Goal: Task Accomplishment & Management: Use online tool/utility

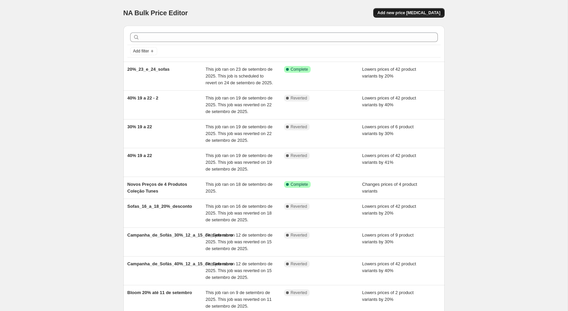
click at [415, 13] on span "Add new price [MEDICAL_DATA]" at bounding box center [408, 12] width 63 height 5
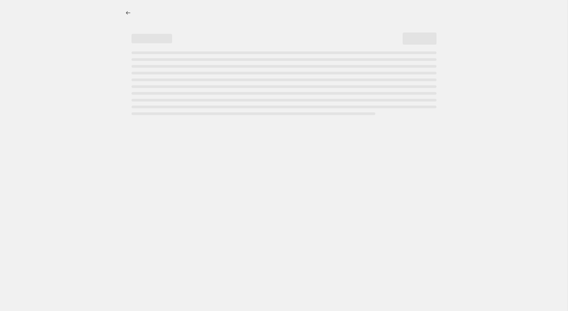
select select "percentage"
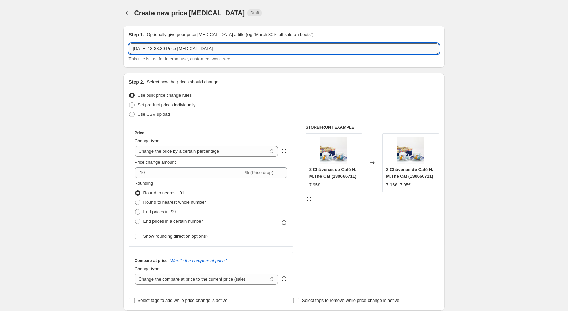
click at [250, 49] on input "[DATE] 13:38:30 Price [MEDICAL_DATA]" at bounding box center [284, 48] width 310 height 11
click at [180, 220] on span "End prices in a certain number" at bounding box center [173, 221] width 60 height 7
click at [135, 219] on input "End prices in a certain number" at bounding box center [135, 218] width 0 height 0
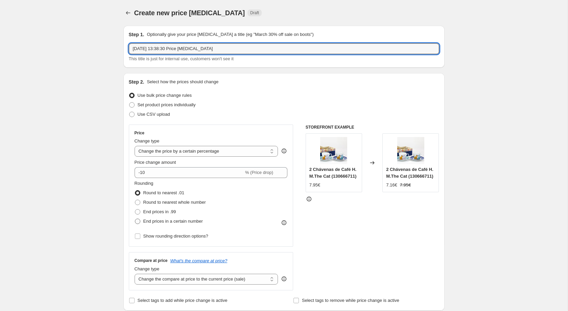
radio input "true"
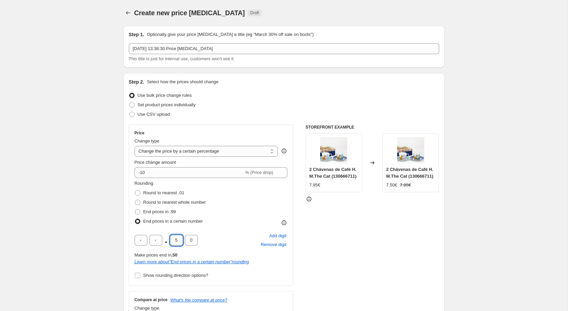
click at [176, 243] on input "5" at bounding box center [176, 240] width 13 height 11
type input "4"
click at [141, 173] on input "-10" at bounding box center [189, 172] width 109 height 11
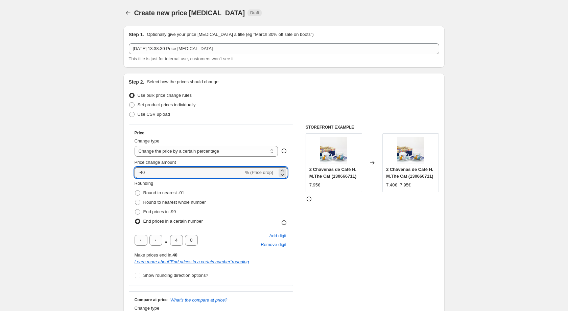
type input "-40"
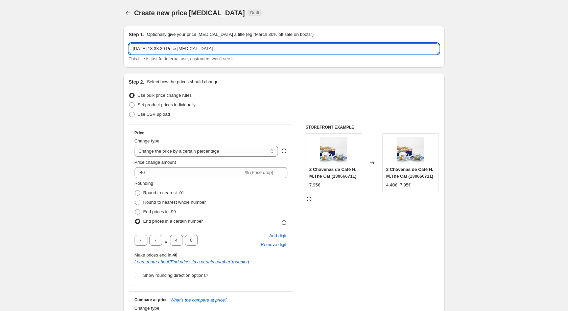
click at [174, 51] on input "[DATE] 13:38:30 Price [MEDICAL_DATA]" at bounding box center [284, 48] width 310 height 11
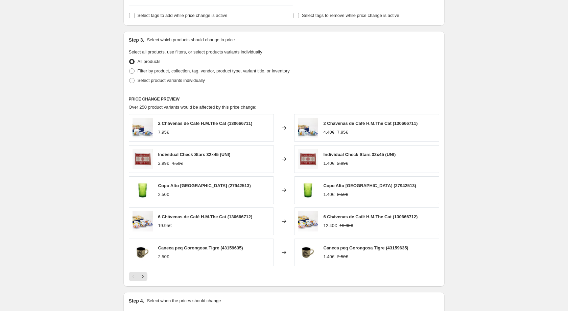
scroll to position [409, 0]
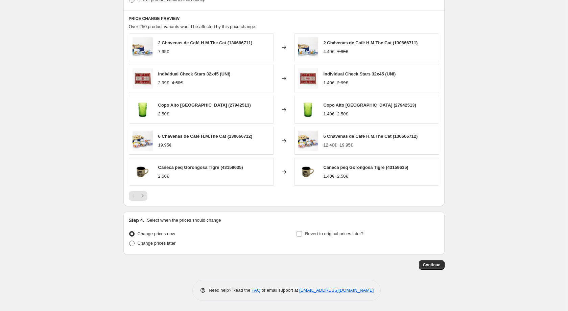
click at [148, 244] on span "Change prices later" at bounding box center [157, 242] width 38 height 5
click at [130, 241] on input "Change prices later" at bounding box center [129, 240] width 0 height 0
radio input "true"
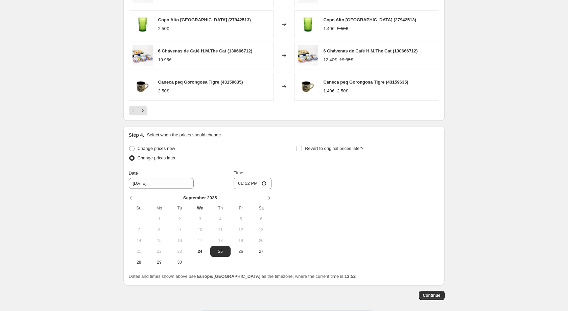
scroll to position [494, 0]
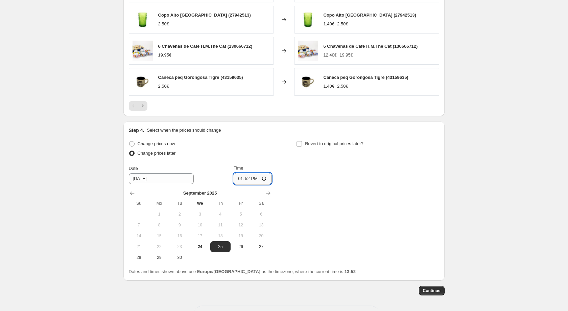
click at [248, 184] on input "13:52" at bounding box center [253, 178] width 38 height 11
type input "00:00"
click at [301, 145] on input "Revert to original prices later?" at bounding box center [299, 143] width 5 height 5
checkbox input "true"
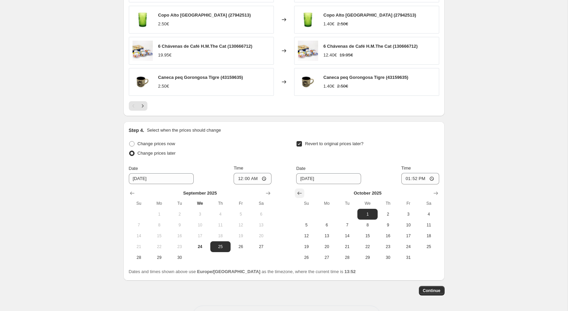
click at [300, 197] on icon "Show previous month, September 2025" at bounding box center [299, 193] width 7 height 7
click at [353, 260] on span "30" at bounding box center [347, 257] width 15 height 5
type input "[DATE]"
click at [416, 180] on input "13:52" at bounding box center [420, 178] width 38 height 11
type input "00:00"
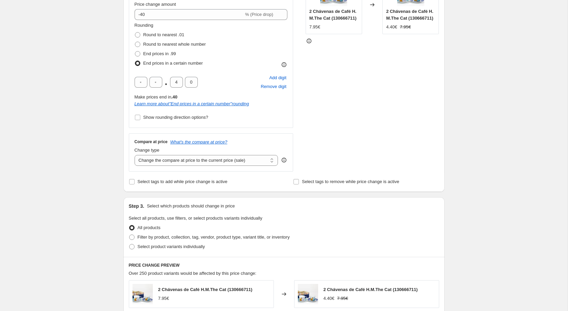
scroll to position [159, 0]
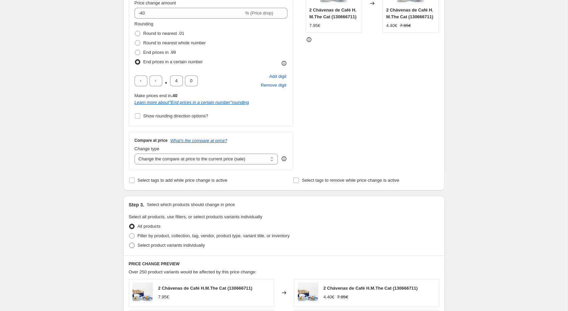
click at [149, 250] on label "Select product variants individually" at bounding box center [167, 244] width 76 height 9
click at [130, 243] on input "Select product variants individually" at bounding box center [129, 243] width 0 height 0
radio input "true"
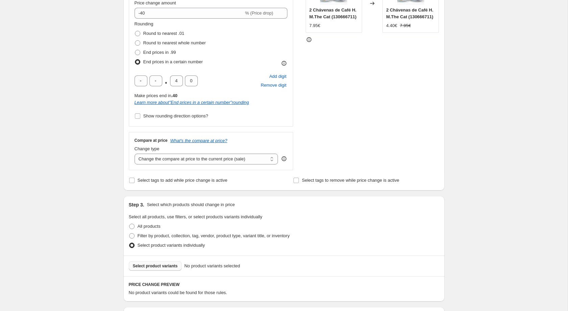
click at [156, 269] on span "Select product variants" at bounding box center [155, 265] width 45 height 5
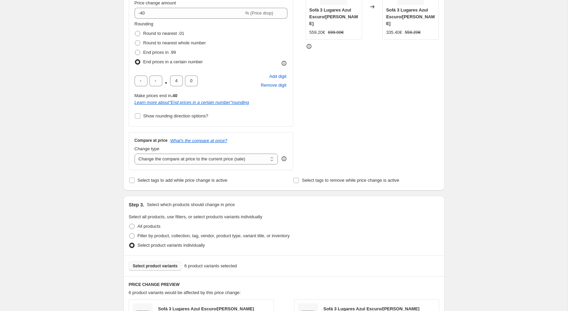
click at [568, 61] on main "Create new price [MEDICAL_DATA]. This page is ready Create new price [MEDICAL_D…" at bounding box center [284, 268] width 568 height 854
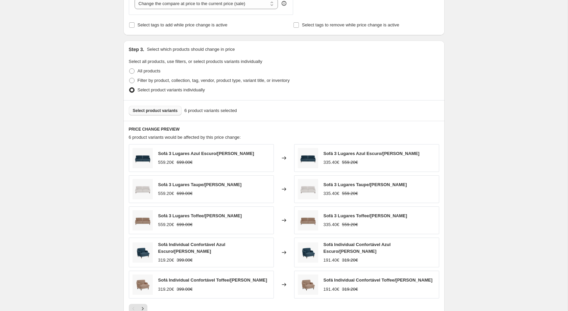
scroll to position [312, 0]
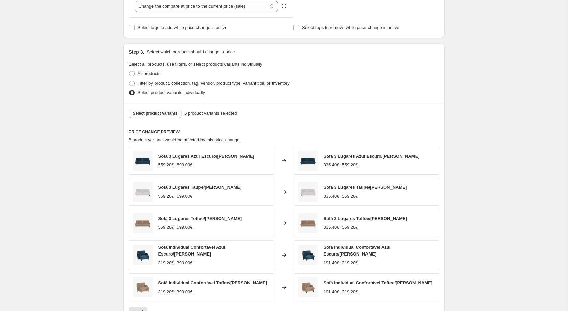
click at [162, 113] on button "Select product variants" at bounding box center [155, 113] width 53 height 9
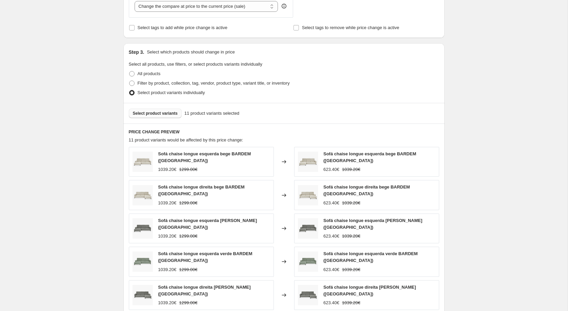
click at [137, 116] on span "Select product variants" at bounding box center [155, 113] width 45 height 5
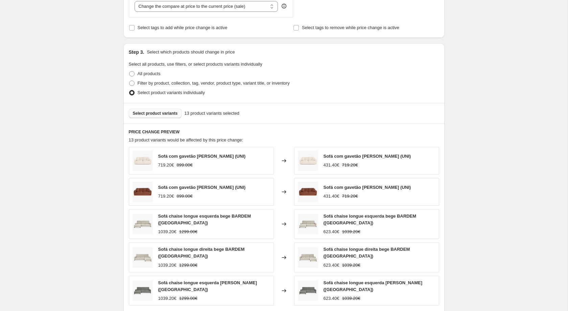
click at [160, 114] on button "Select product variants" at bounding box center [155, 113] width 53 height 9
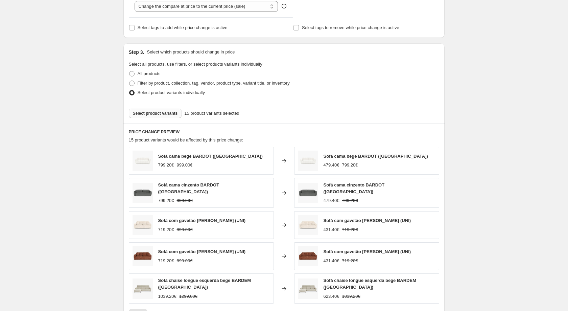
click at [166, 118] on button "Select product variants" at bounding box center [155, 113] width 53 height 9
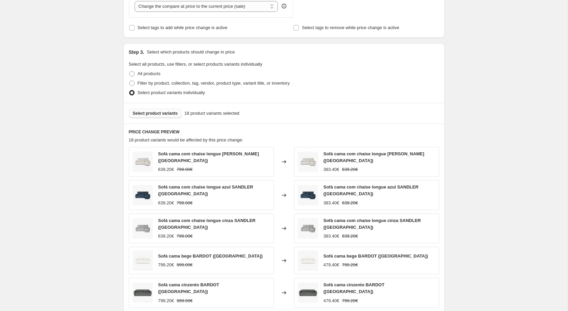
click at [176, 113] on button "Select product variants" at bounding box center [155, 113] width 53 height 9
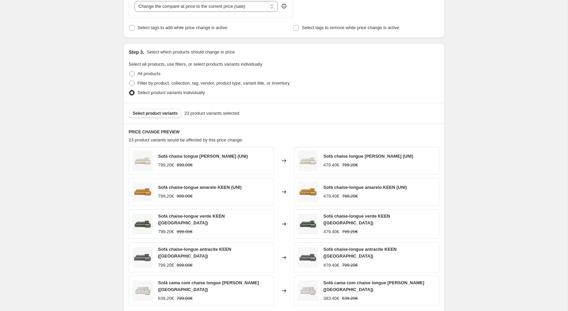
click at [177, 114] on button "Select product variants" at bounding box center [155, 113] width 53 height 9
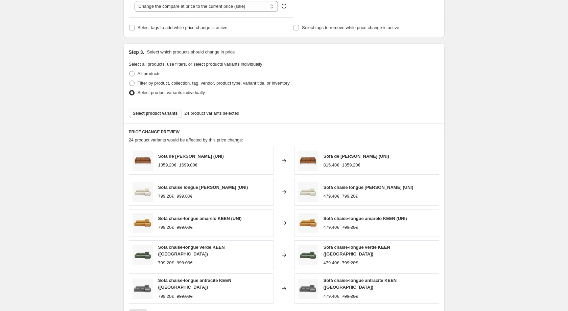
click at [169, 116] on span "Select product variants" at bounding box center [155, 113] width 45 height 5
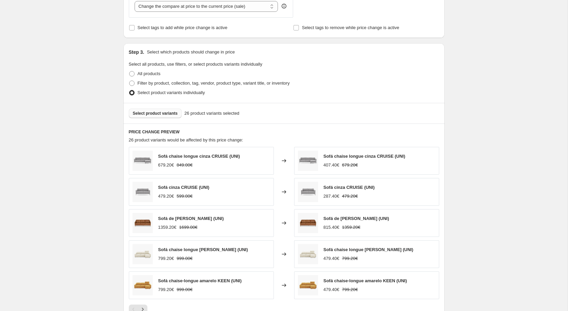
click at [166, 114] on span "Select product variants" at bounding box center [155, 113] width 45 height 5
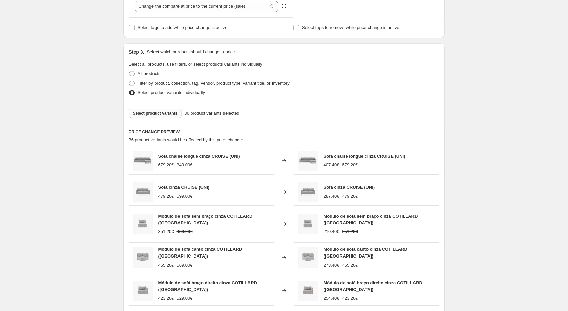
click at [176, 111] on div "Select product variants 36 product variants selected" at bounding box center [283, 113] width 321 height 21
click at [174, 114] on span "Select product variants" at bounding box center [155, 113] width 45 height 5
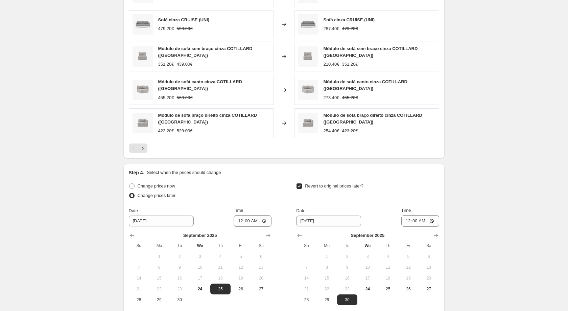
scroll to position [545, 0]
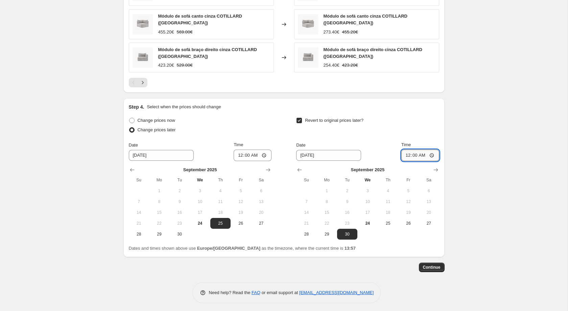
click at [412, 154] on input "00:00" at bounding box center [420, 154] width 38 height 11
type input "23:59"
click at [437, 262] on button "Continue" at bounding box center [432, 266] width 26 height 9
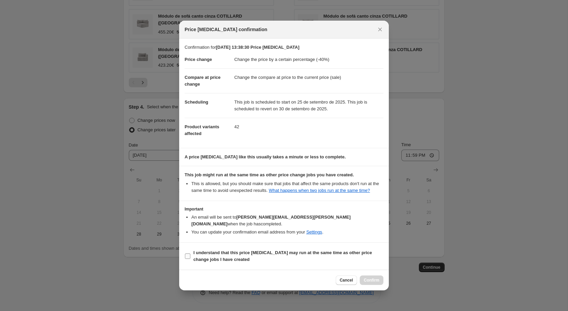
click at [258, 250] on b "I understand that this price [MEDICAL_DATA] may run at the same time as other p…" at bounding box center [282, 256] width 179 height 12
click at [190, 253] on input "I understand that this price [MEDICAL_DATA] may run at the same time as other p…" at bounding box center [187, 255] width 5 height 5
checkbox input "true"
click at [368, 281] on button "Confirm" at bounding box center [372, 279] width 24 height 9
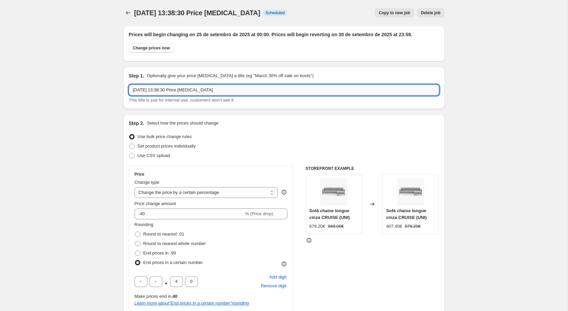
click at [223, 94] on input "[DATE] 13:38:30 Price [MEDICAL_DATA]" at bounding box center [284, 90] width 310 height 11
type input "40%_promo_sofas_25_a_30"
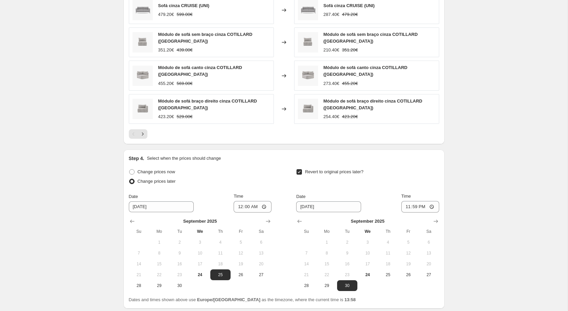
scroll to position [586, 0]
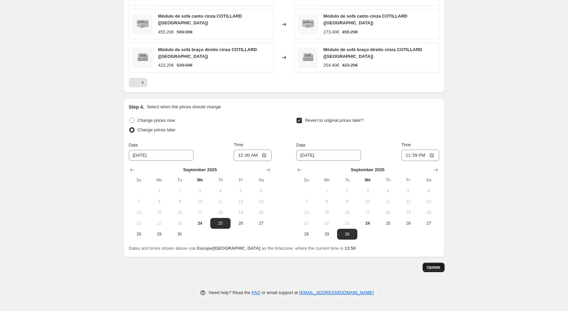
click at [434, 267] on span "Update" at bounding box center [434, 266] width 14 height 5
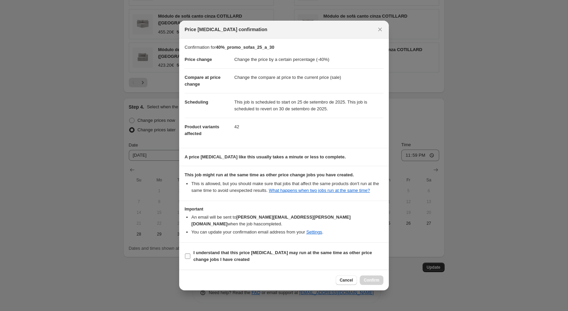
click at [264, 252] on b "I understand that this price [MEDICAL_DATA] may run at the same time as other p…" at bounding box center [282, 256] width 179 height 12
click at [190, 253] on input "I understand that this price [MEDICAL_DATA] may run at the same time as other p…" at bounding box center [187, 255] width 5 height 5
checkbox input "true"
click at [364, 275] on button "Confirm" at bounding box center [372, 279] width 24 height 9
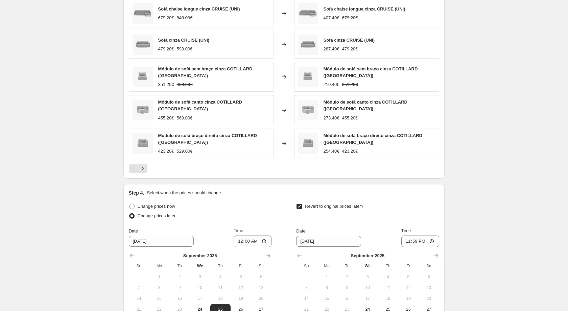
scroll to position [586, 0]
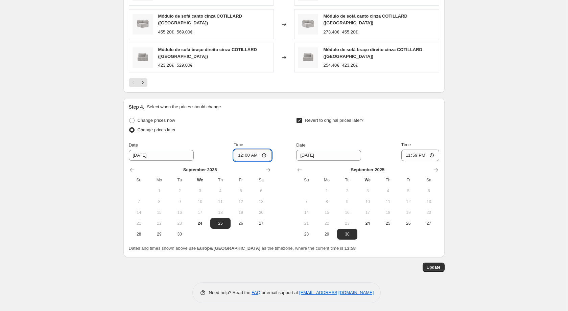
click at [255, 152] on input "00:00" at bounding box center [253, 154] width 38 height 11
type input "00:01"
type input "00:03"
click at [436, 267] on span "Update" at bounding box center [434, 266] width 14 height 5
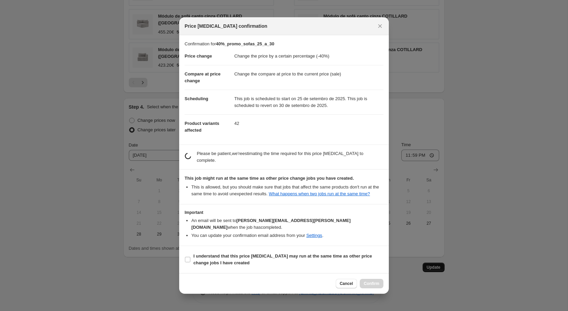
scroll to position [0, 0]
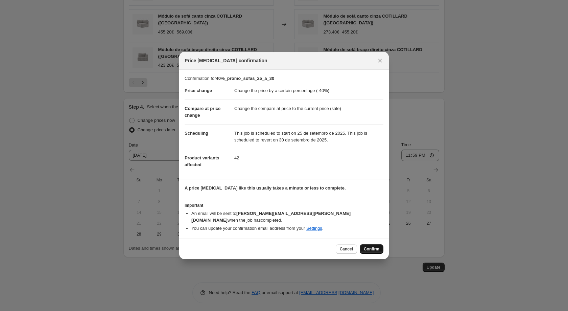
click at [373, 246] on span "Confirm" at bounding box center [372, 248] width 16 height 5
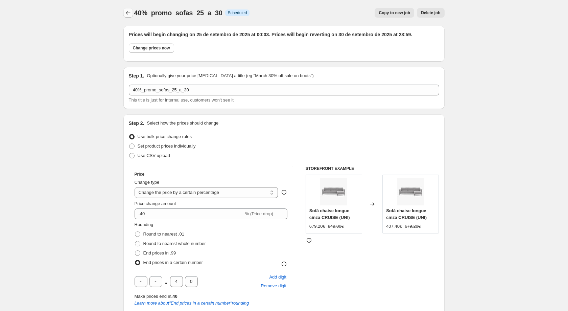
click at [129, 14] on icon "Price change jobs" at bounding box center [128, 12] width 7 height 7
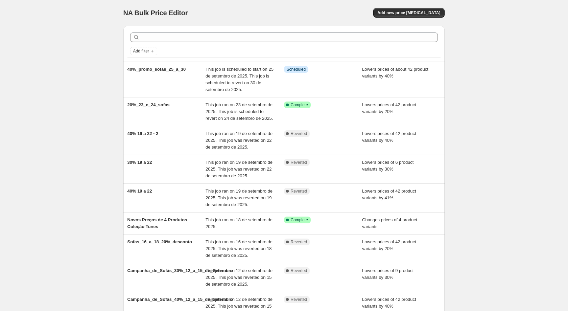
click at [412, 18] on div "NA Bulk Price Editor. This page is ready NA Bulk Price Editor Add new price [ME…" at bounding box center [283, 13] width 321 height 26
click at [412, 16] on button "Add new price [MEDICAL_DATA]" at bounding box center [408, 12] width 71 height 9
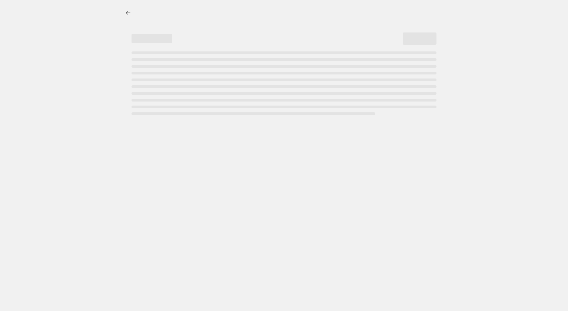
select select "percentage"
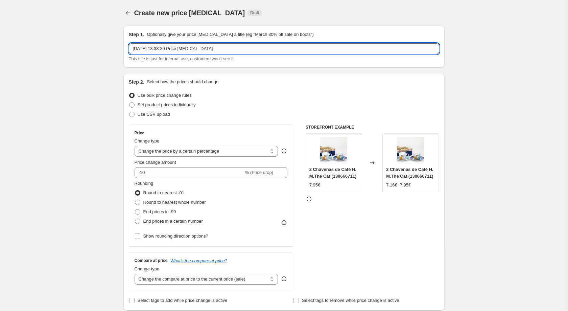
click at [305, 51] on input "[DATE] 13:38:30 Price [MEDICAL_DATA]" at bounding box center [284, 48] width 310 height 11
type input "30%_promo_sofas_25_a_30"
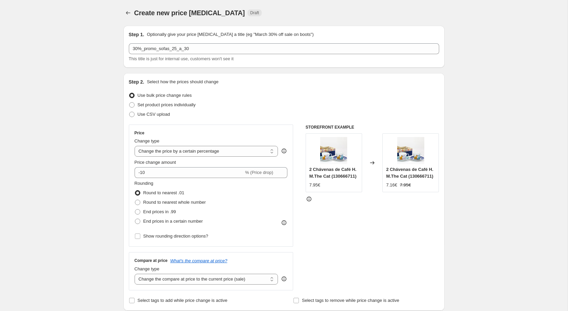
click at [189, 170] on input "-10" at bounding box center [189, 172] width 109 height 11
type input "-1"
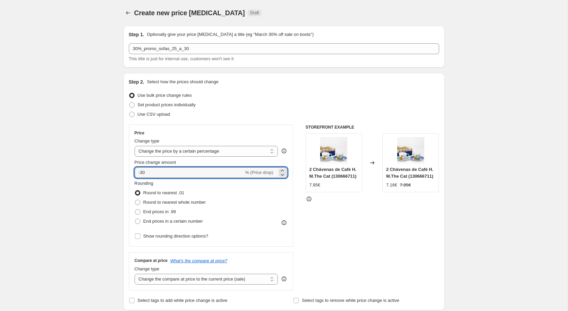
type input "-30"
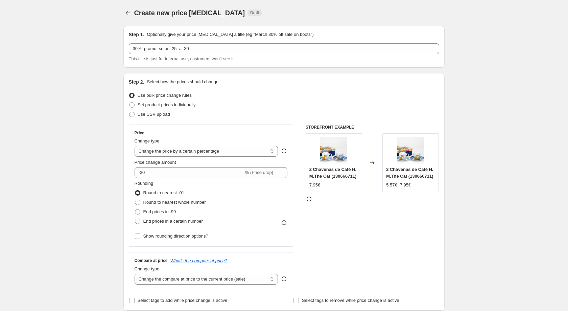
click at [165, 224] on span "End prices in a certain number" at bounding box center [173, 220] width 60 height 5
click at [135, 219] on input "End prices in a certain number" at bounding box center [135, 218] width 0 height 0
radio input "true"
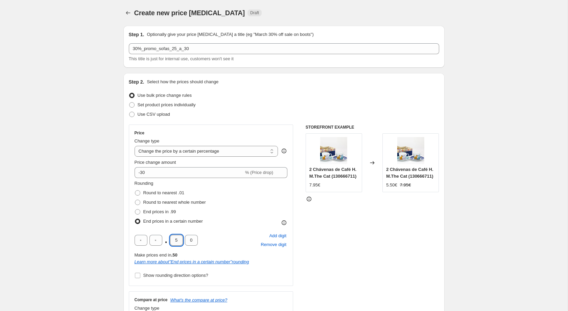
drag, startPoint x: 182, startPoint y: 241, endPoint x: 175, endPoint y: 240, distance: 6.9
click at [175, 240] on input "5" at bounding box center [176, 240] width 13 height 11
type input "3"
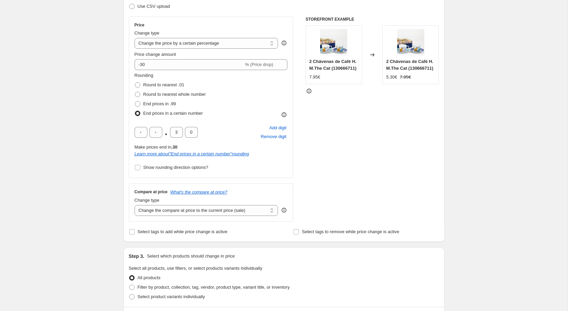
scroll to position [192, 0]
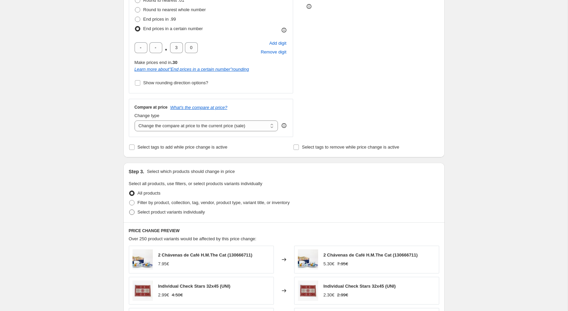
click at [186, 213] on span "Select product variants individually" at bounding box center [171, 211] width 67 height 5
click at [130, 210] on input "Select product variants individually" at bounding box center [129, 209] width 0 height 0
radio input "true"
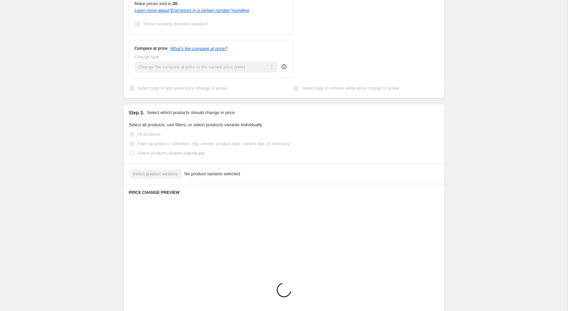
scroll to position [259, 0]
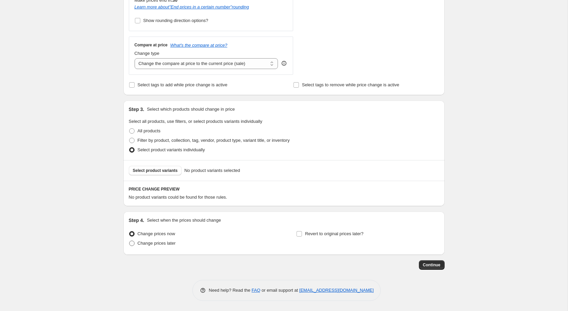
click at [170, 244] on span "Change prices later" at bounding box center [157, 242] width 38 height 5
click at [130, 241] on input "Change prices later" at bounding box center [129, 240] width 0 height 0
radio input "true"
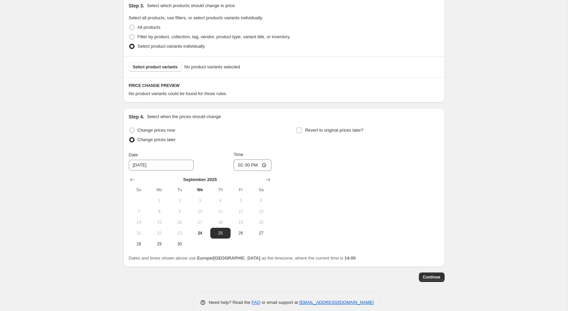
scroll to position [365, 0]
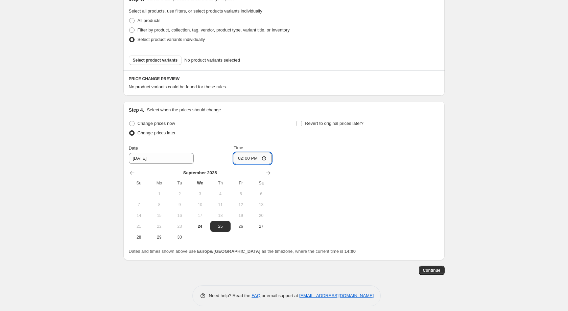
click at [248, 160] on input "14:00" at bounding box center [253, 158] width 38 height 11
type input "00:03"
click at [412, 176] on div "Change prices now Change prices later Date [DATE] Time 00:[DATE] Mo Tu We Th Fr…" at bounding box center [284, 181] width 310 height 124
click at [320, 126] on span "Revert to original prices later?" at bounding box center [334, 123] width 59 height 5
click at [302, 126] on input "Revert to original prices later?" at bounding box center [299, 123] width 5 height 5
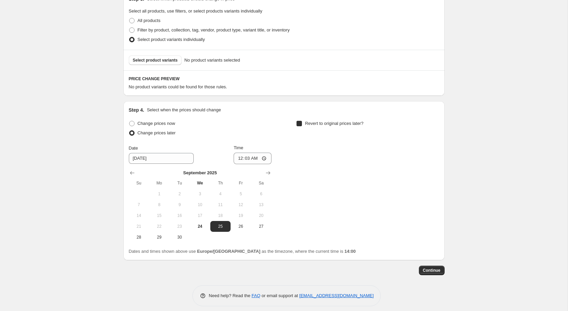
checkbox input "true"
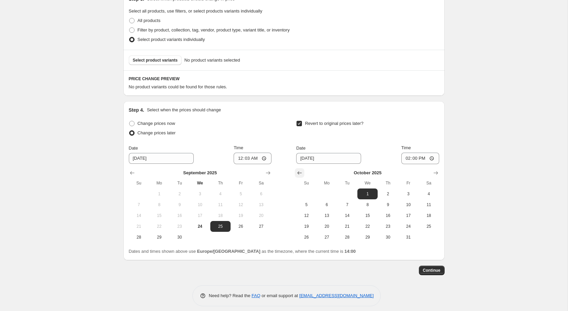
click at [299, 175] on icon "Show previous month, September 2025" at bounding box center [300, 172] width 4 height 3
drag, startPoint x: 352, startPoint y: 241, endPoint x: 356, endPoint y: 240, distance: 5.0
click at [351, 240] on span "30" at bounding box center [347, 236] width 15 height 5
type input "[DATE]"
click at [415, 162] on input "14:00" at bounding box center [420, 158] width 38 height 11
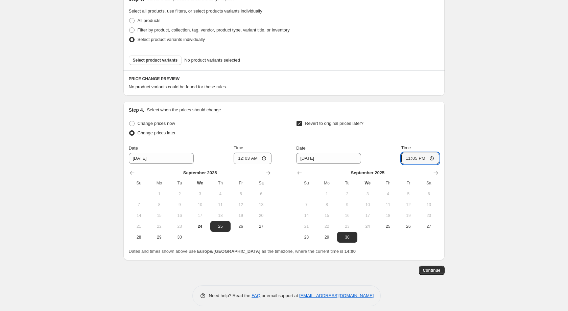
type input "23:59"
click at [153, 63] on span "Select product variants" at bounding box center [155, 59] width 45 height 5
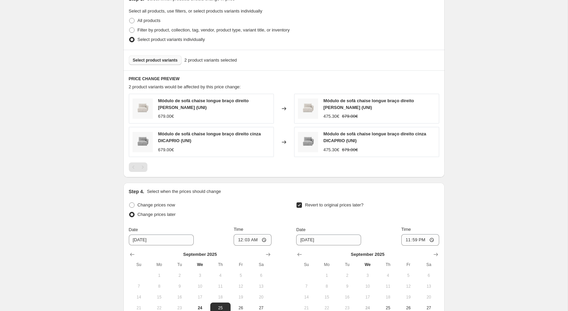
click at [174, 61] on button "Select product variants" at bounding box center [155, 59] width 53 height 9
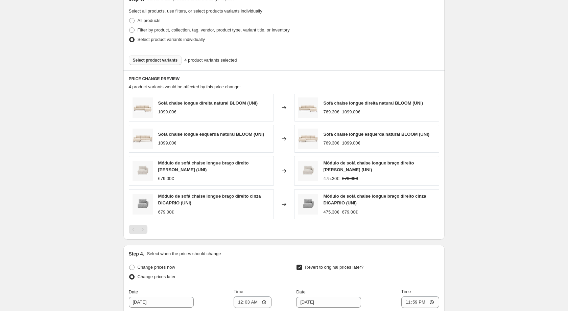
click at [163, 63] on span "Select product variants" at bounding box center [155, 59] width 45 height 5
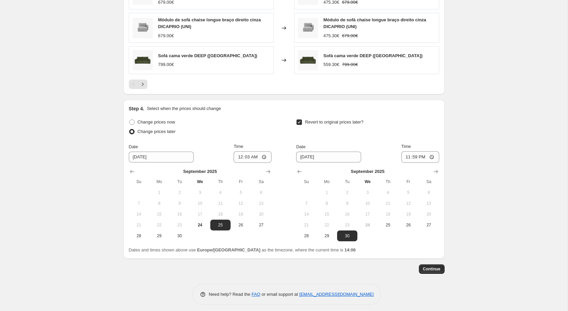
scroll to position [545, 0]
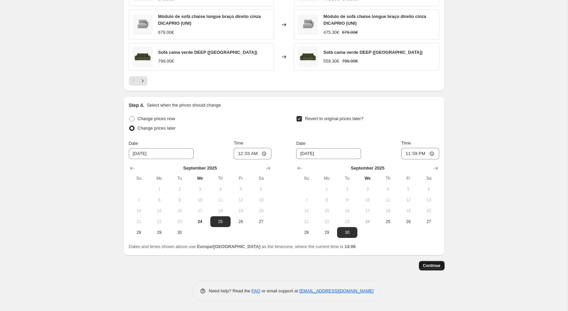
click at [436, 265] on button "Continue" at bounding box center [432, 265] width 26 height 9
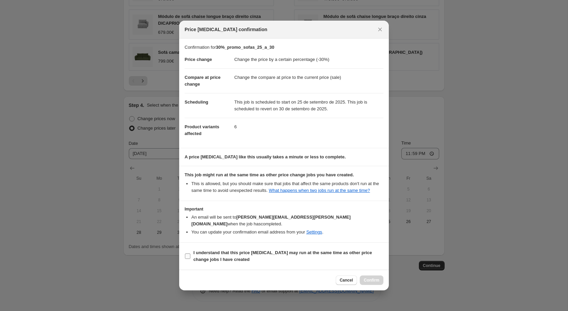
click at [246, 255] on span "I understand that this price [MEDICAL_DATA] may run at the same time as other p…" at bounding box center [288, 256] width 190 height 14
click at [190, 255] on input "I understand that this price [MEDICAL_DATA] may run at the same time as other p…" at bounding box center [187, 255] width 5 height 5
checkbox input "true"
click at [377, 277] on span "Confirm" at bounding box center [372, 279] width 16 height 5
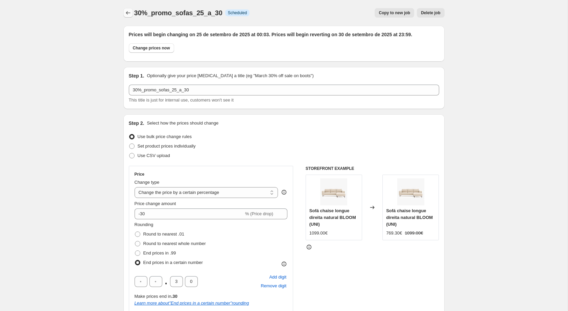
click at [126, 10] on icon "Price change jobs" at bounding box center [128, 12] width 7 height 7
